Goal: Task Accomplishment & Management: Manage account settings

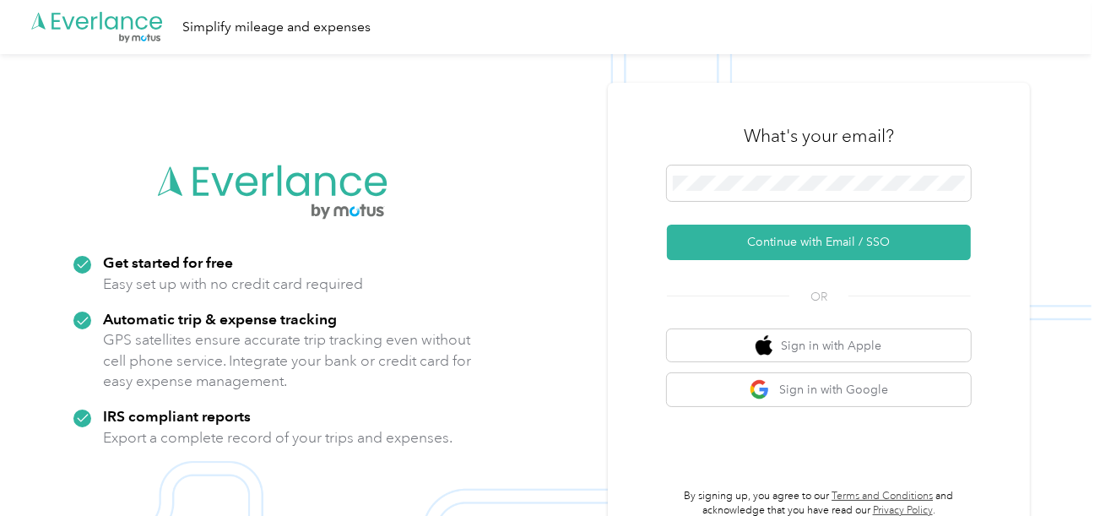
click at [783, 216] on form "Continue with Email / SSO" at bounding box center [819, 212] width 304 height 95
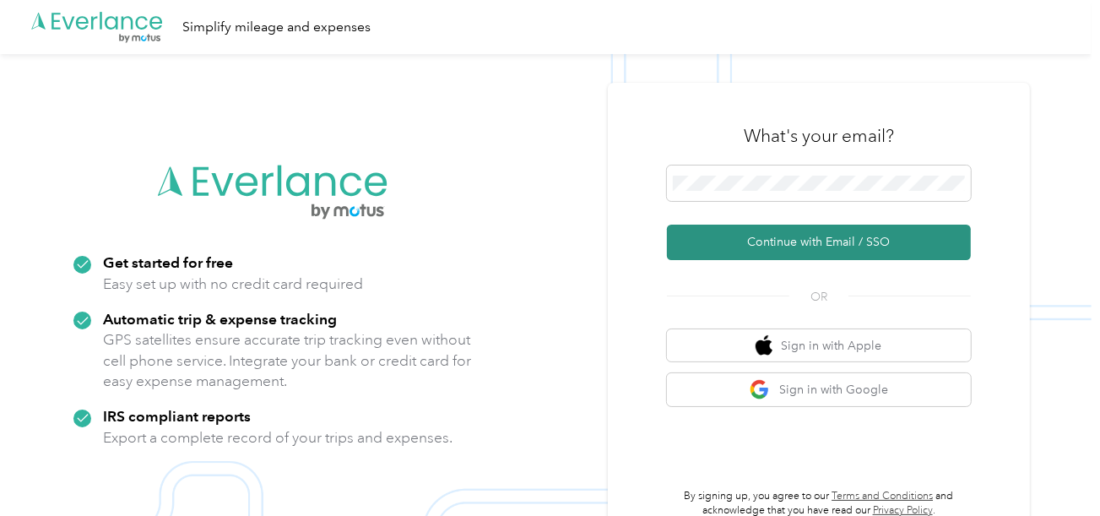
click at [790, 229] on button "Continue with Email / SSO" at bounding box center [819, 242] width 304 height 35
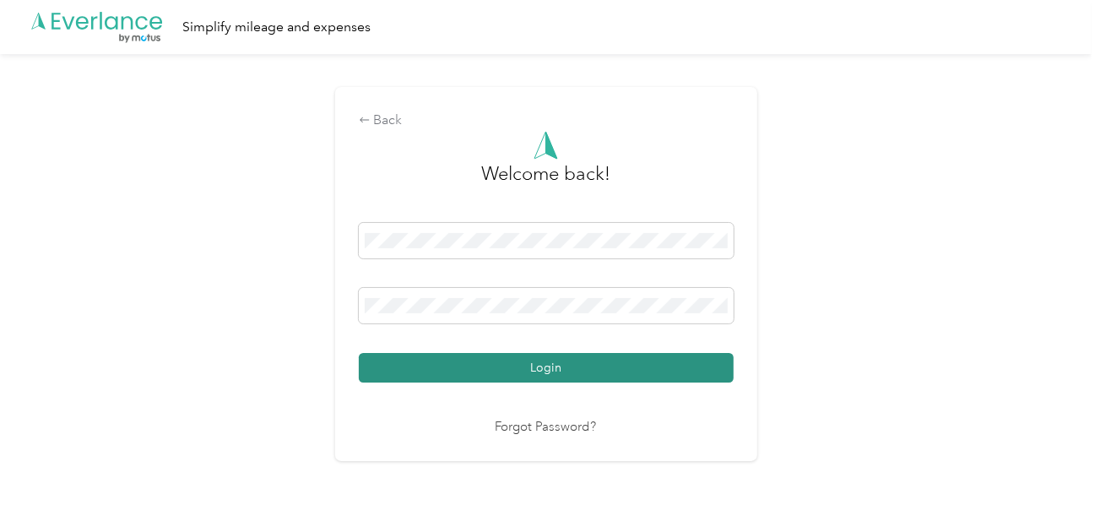
drag, startPoint x: 629, startPoint y: 351, endPoint x: 635, endPoint y: 361, distance: 11.0
click at [629, 352] on div "Login" at bounding box center [546, 303] width 375 height 160
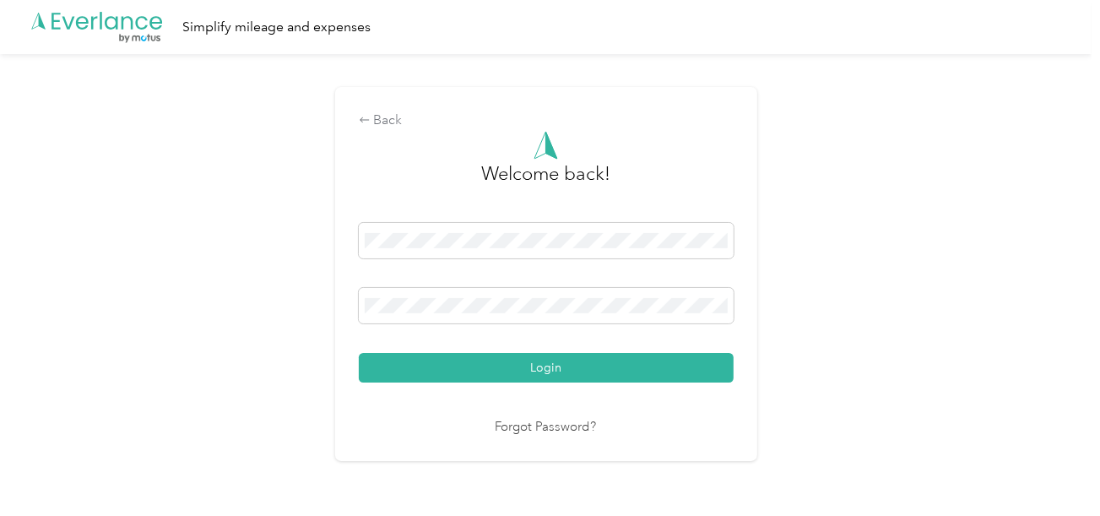
click at [914, 353] on div "Back Welcome back! Login Forgot Password?" at bounding box center [546, 281] width 1092 height 454
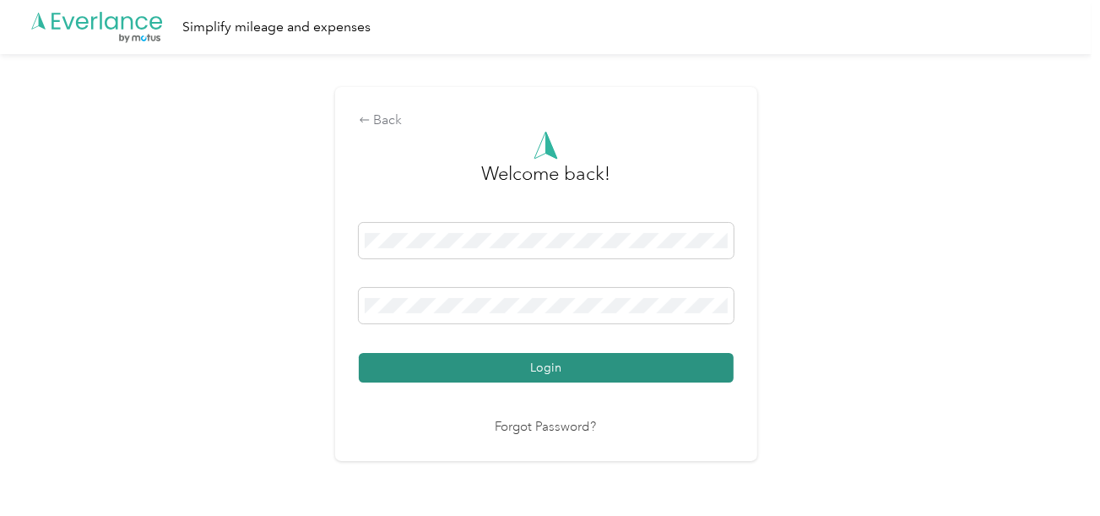
click at [553, 368] on button "Login" at bounding box center [546, 368] width 375 height 30
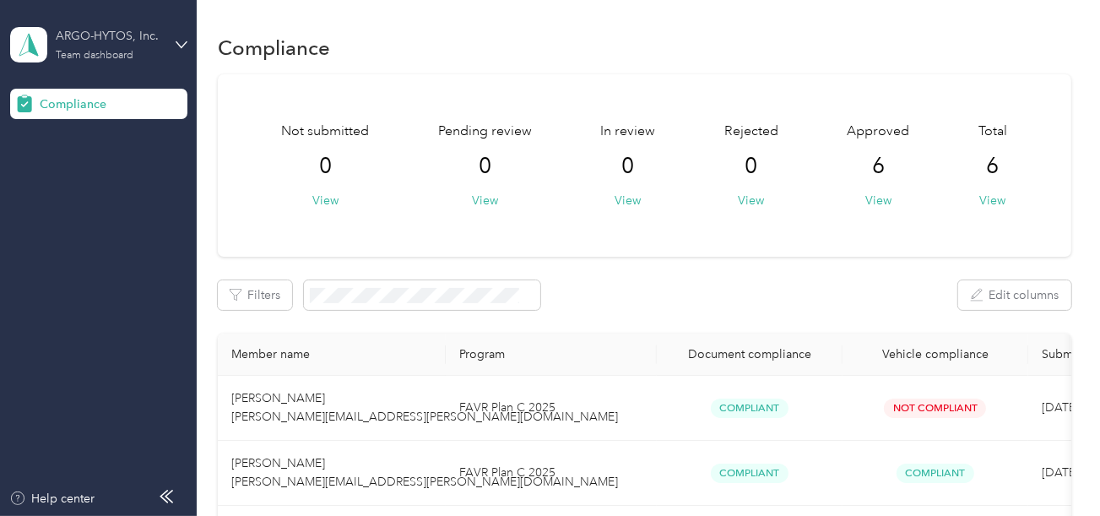
drag, startPoint x: 120, startPoint y: 30, endPoint x: 120, endPoint y: 51, distance: 20.3
click at [120, 32] on div "ARGO-HYTOS, Inc." at bounding box center [109, 36] width 106 height 18
click at [67, 176] on div "Log out" at bounding box center [56, 177] width 65 height 18
